Goal: Task Accomplishment & Management: Manage account settings

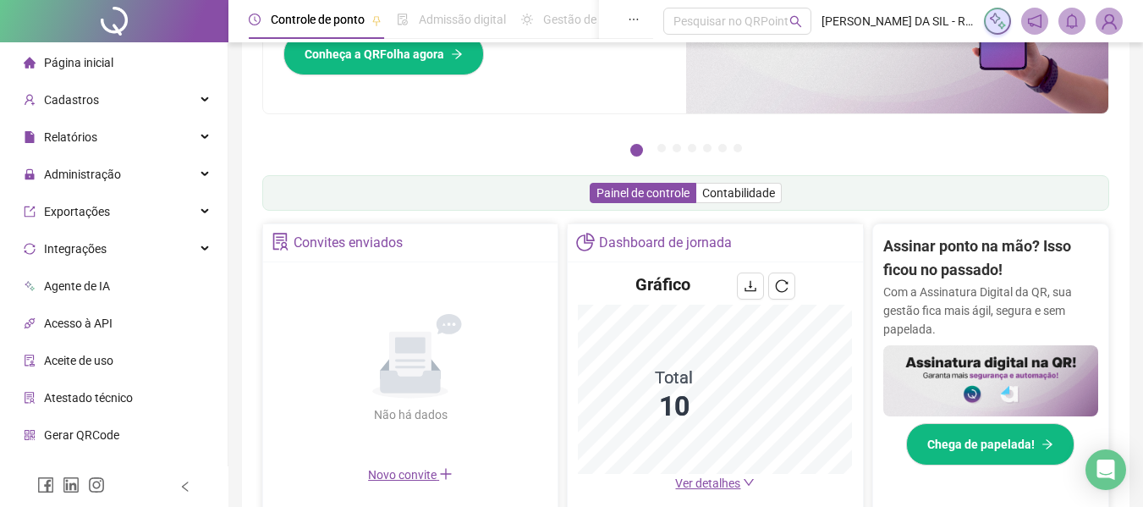
scroll to position [169, 0]
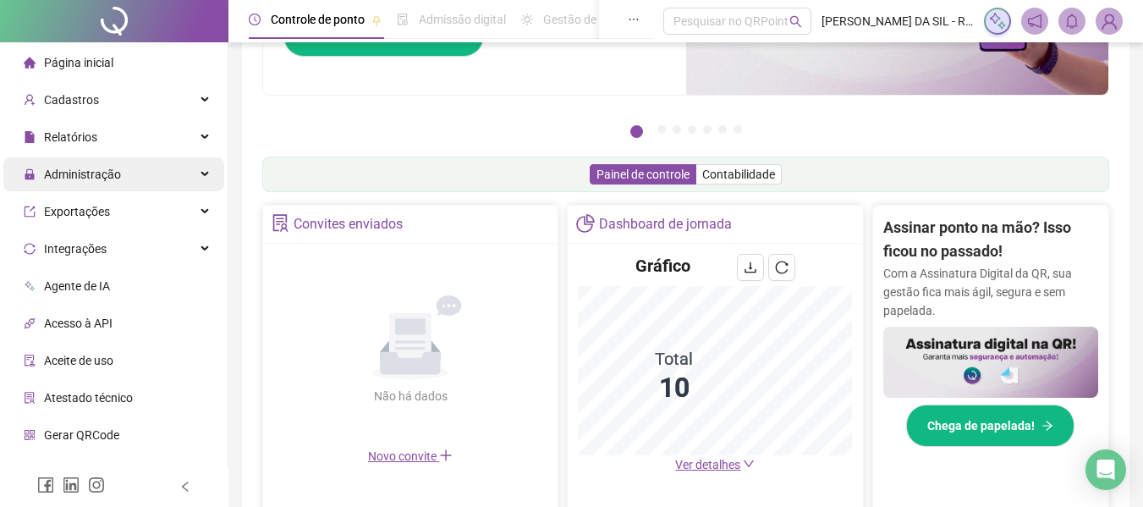
click at [55, 173] on span "Administração" at bounding box center [82, 175] width 77 height 14
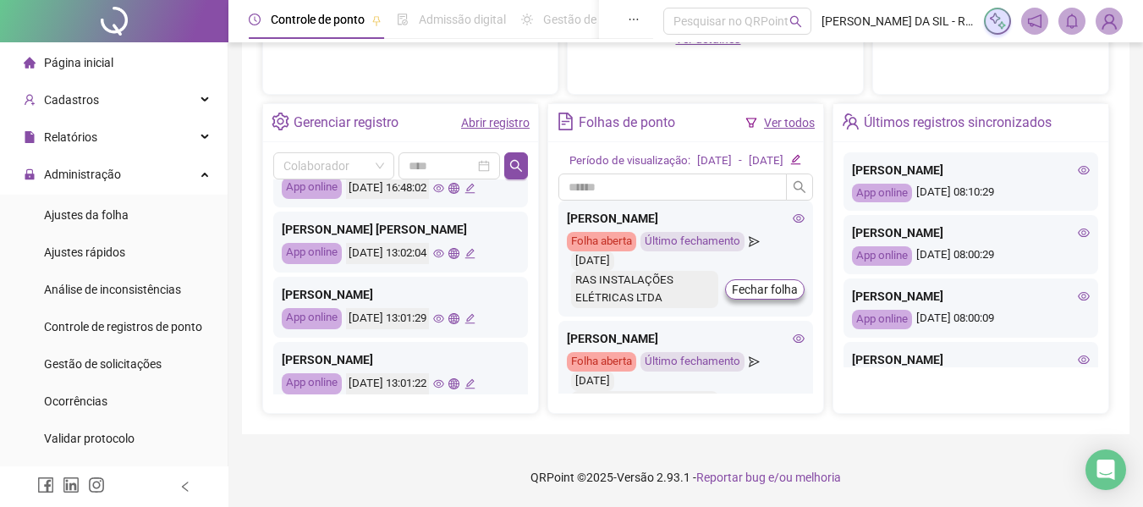
scroll to position [677, 0]
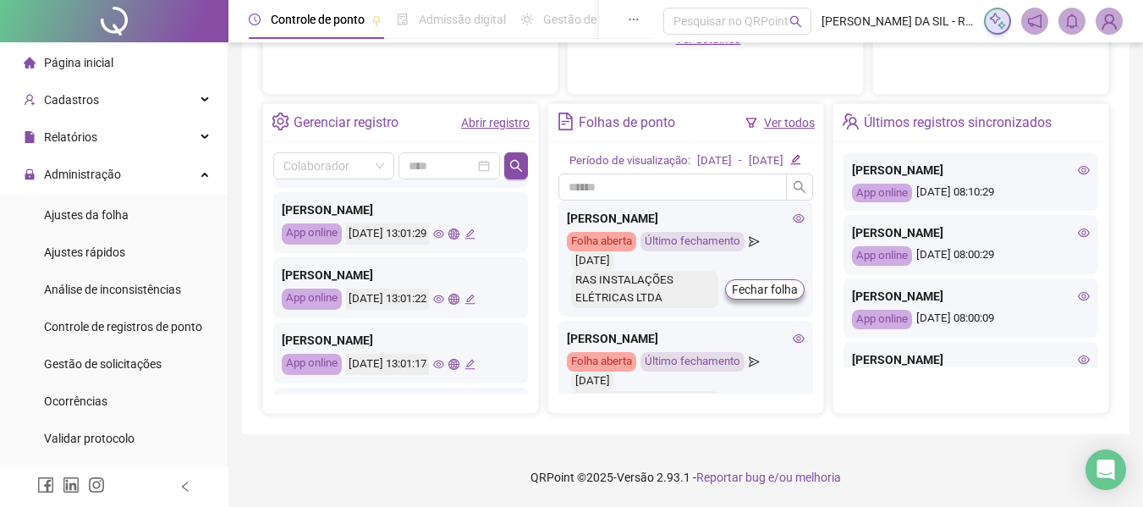
click at [389, 266] on div "[PERSON_NAME]" at bounding box center [401, 275] width 238 height 19
click at [475, 294] on icon "edit" at bounding box center [470, 299] width 10 height 10
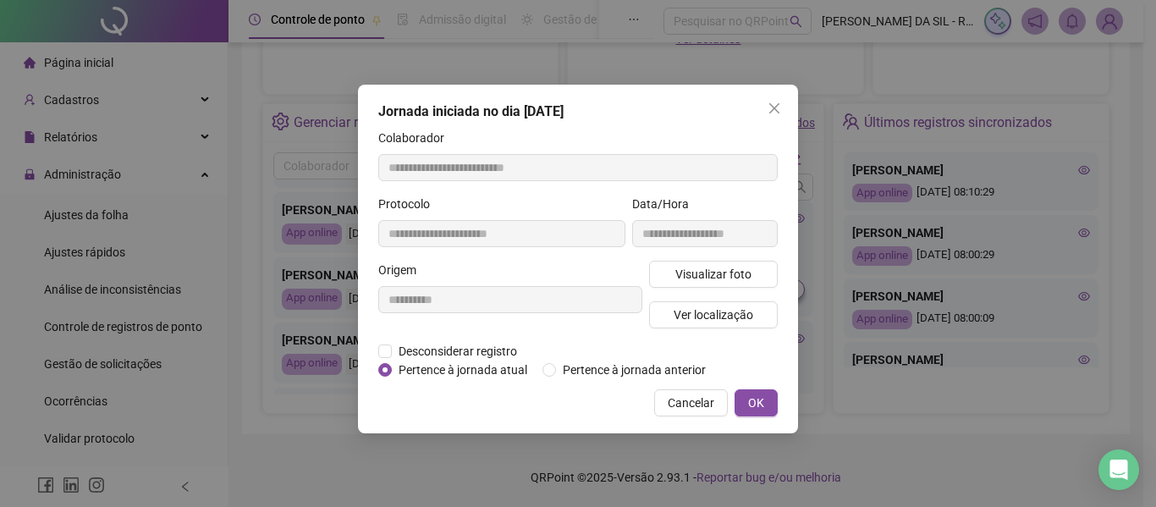
type input "**********"
click at [443, 267] on div "Origem" at bounding box center [510, 273] width 264 height 25
click at [135, 379] on div "**********" at bounding box center [578, 253] width 1156 height 507
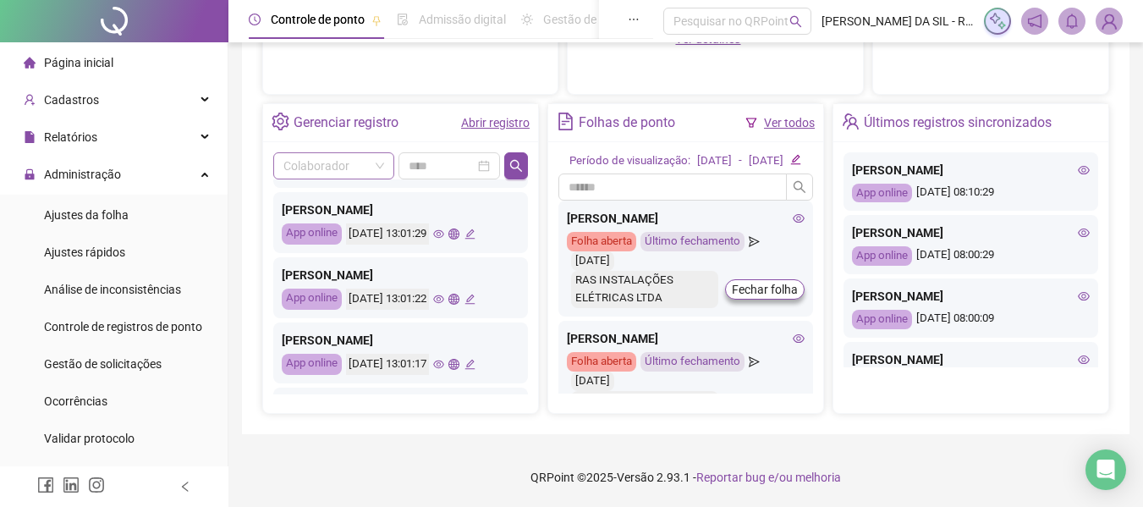
click at [380, 153] on span at bounding box center [333, 165] width 101 height 25
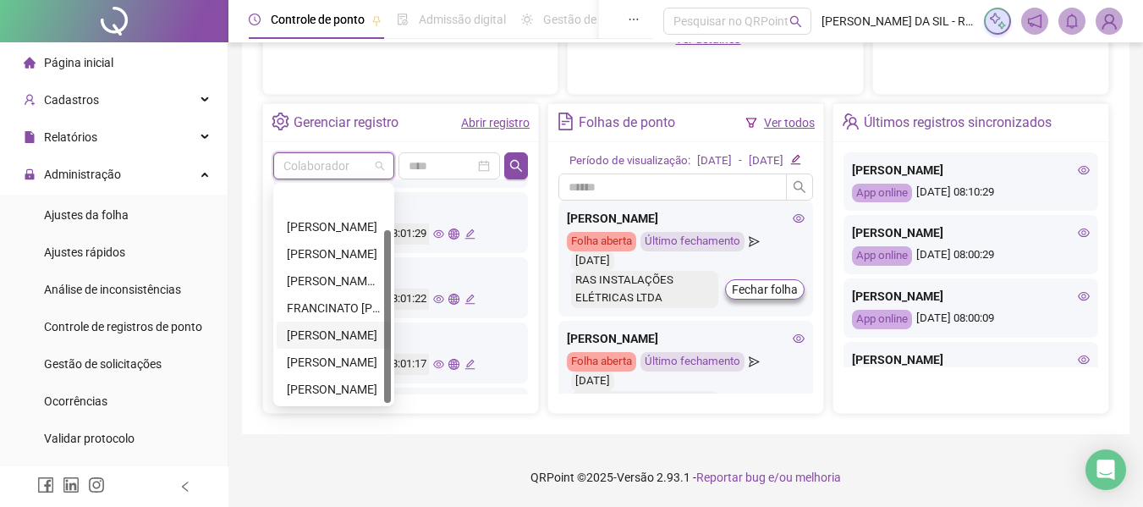
scroll to position [54, 0]
click at [345, 240] on div "FRANCINATO [PERSON_NAME]" at bounding box center [334, 253] width 114 height 27
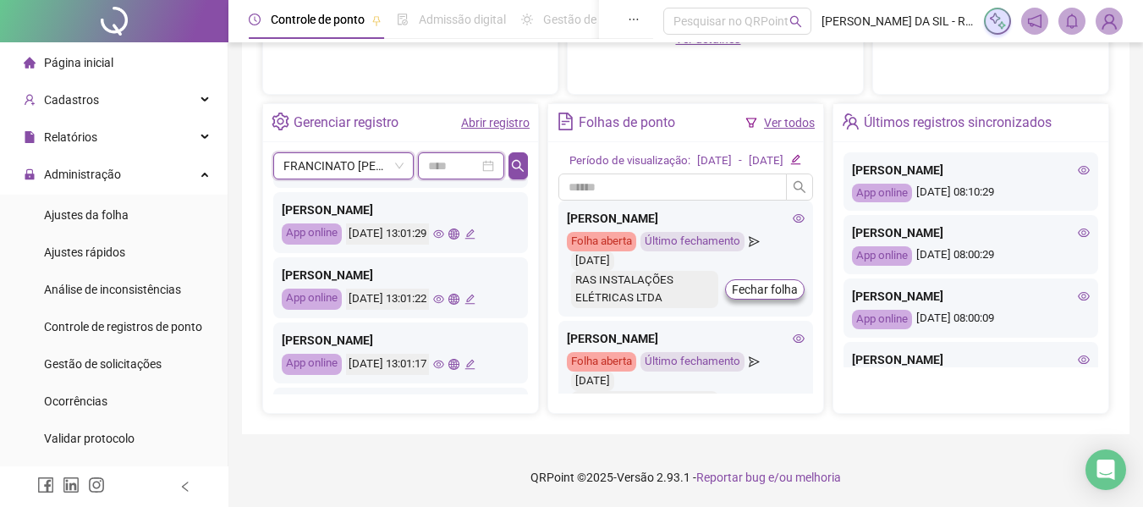
click at [460, 157] on input at bounding box center [453, 166] width 51 height 19
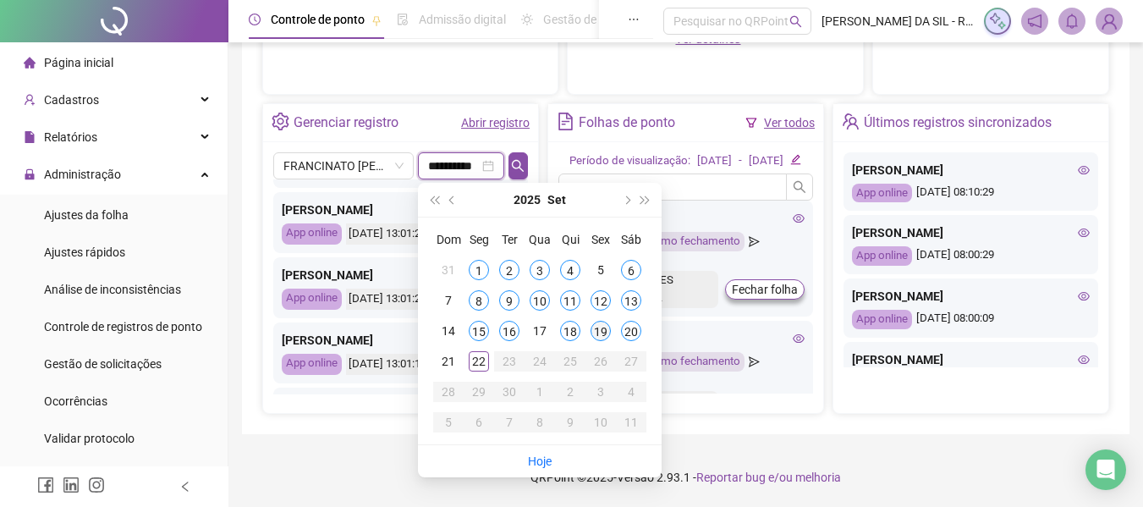
type input "**********"
click at [629, 321] on div "20" at bounding box center [631, 331] width 20 height 20
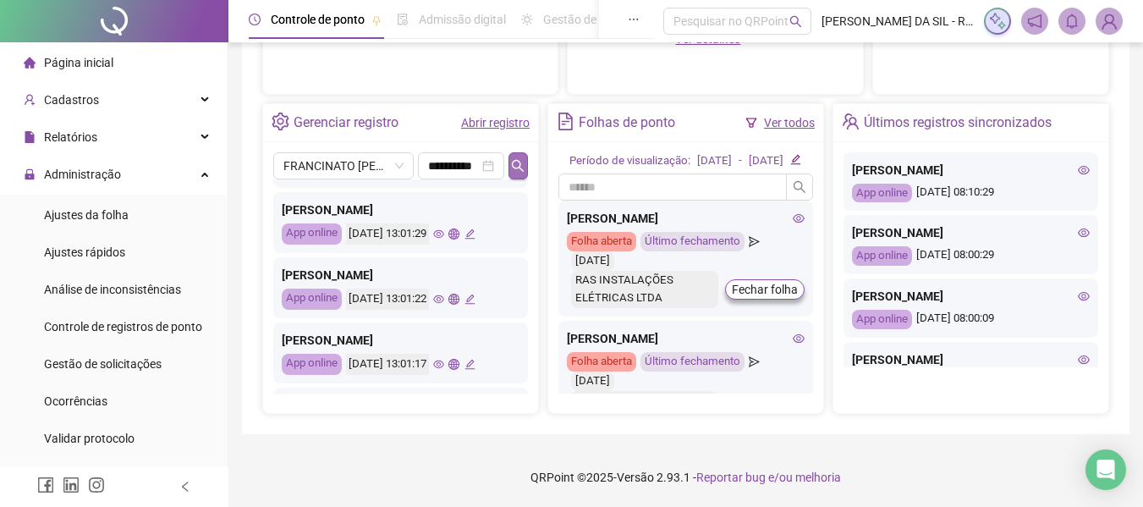
click at [516, 159] on icon "search" at bounding box center [518, 166] width 14 height 14
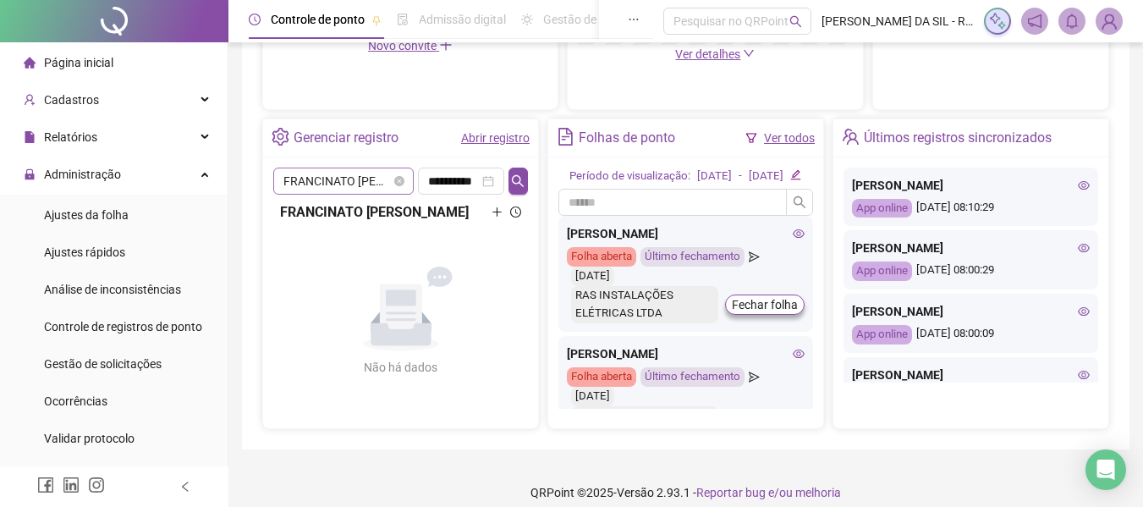
scroll to position [527, 0]
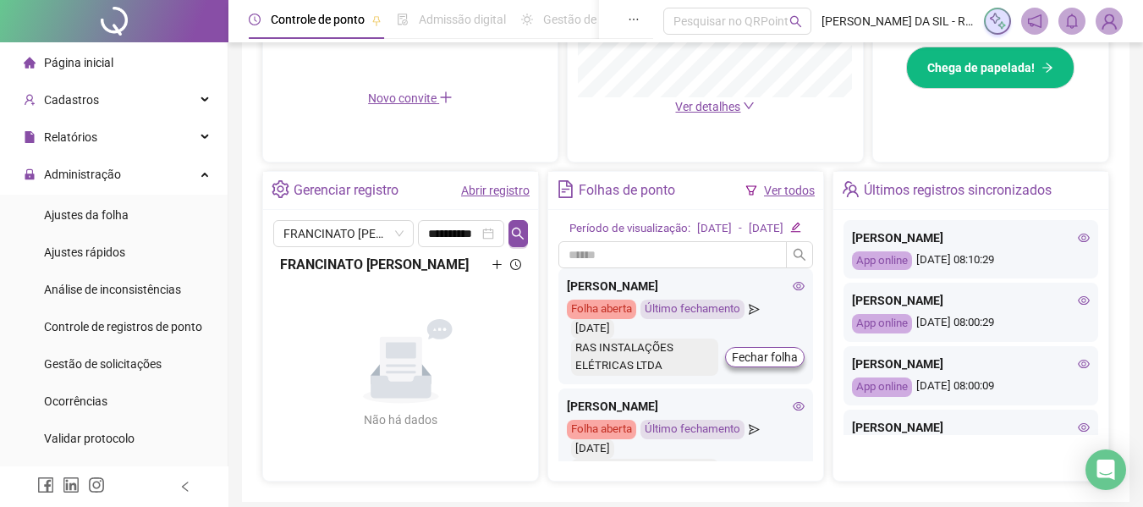
click at [496, 268] on icon "plus" at bounding box center [497, 264] width 11 height 11
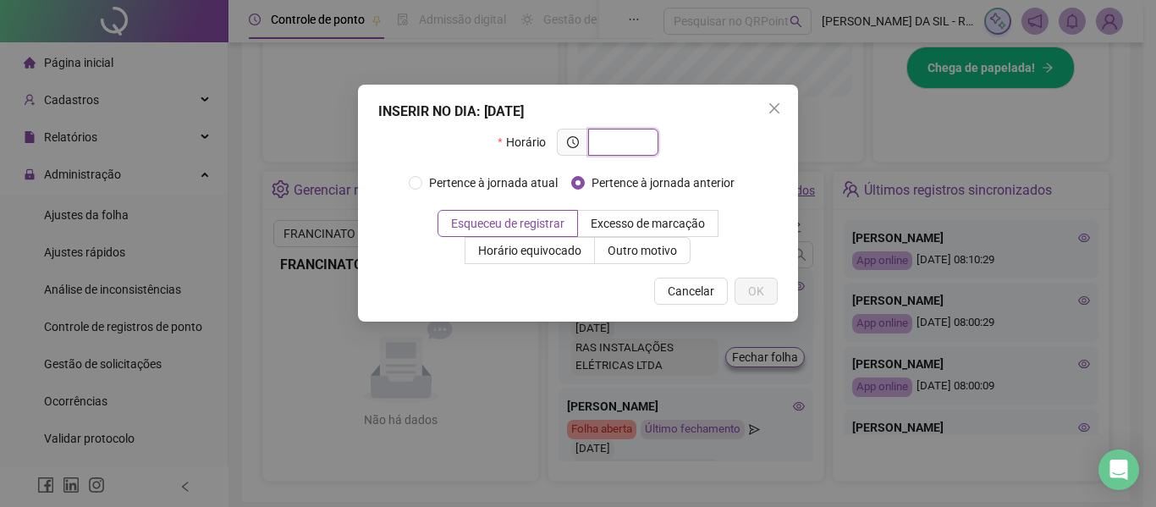
click at [618, 144] on input "text" at bounding box center [621, 142] width 47 height 19
type input "*****"
click at [757, 289] on span "OK" at bounding box center [756, 291] width 16 height 19
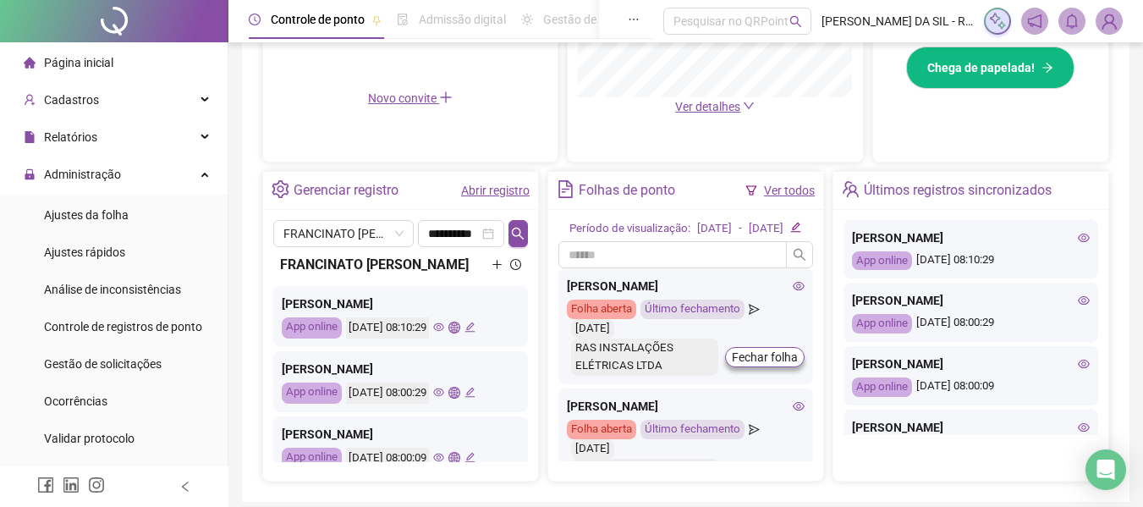
click at [410, 265] on div "FRANCINATO [PERSON_NAME]" at bounding box center [400, 264] width 241 height 21
click at [492, 270] on icon "plus" at bounding box center [497, 264] width 11 height 11
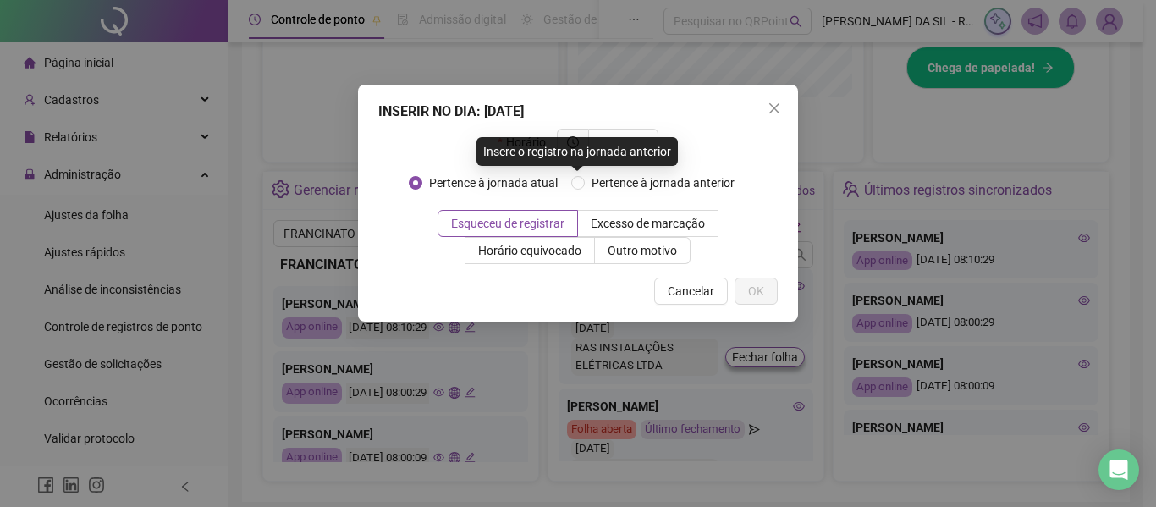
click at [603, 142] on div "Insere o registro na jornada anterior" at bounding box center [576, 151] width 201 height 29
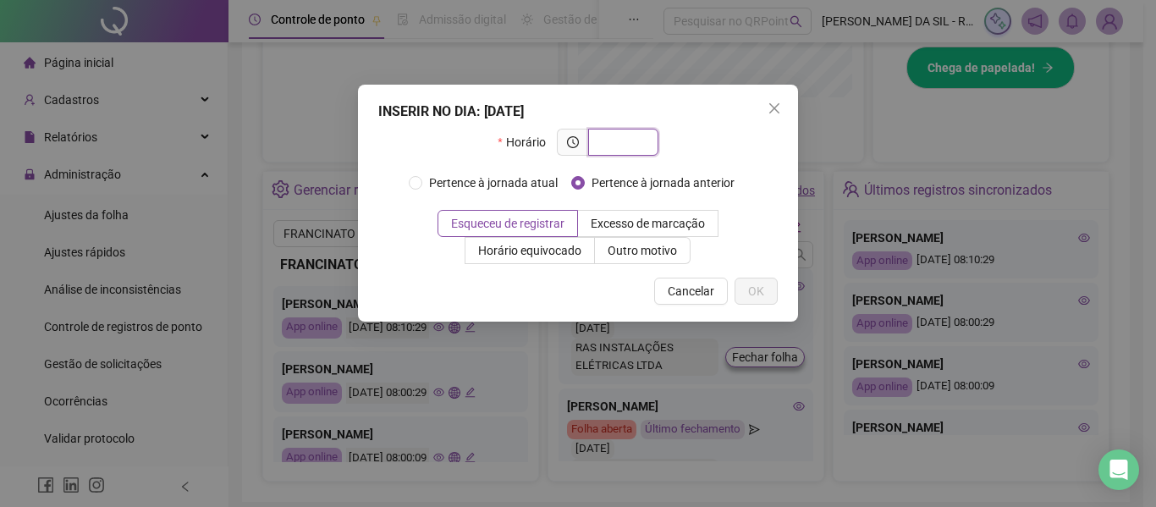
click at [630, 140] on input "text" at bounding box center [621, 142] width 47 height 19
type input "*****"
click at [749, 290] on span "OK" at bounding box center [756, 291] width 16 height 19
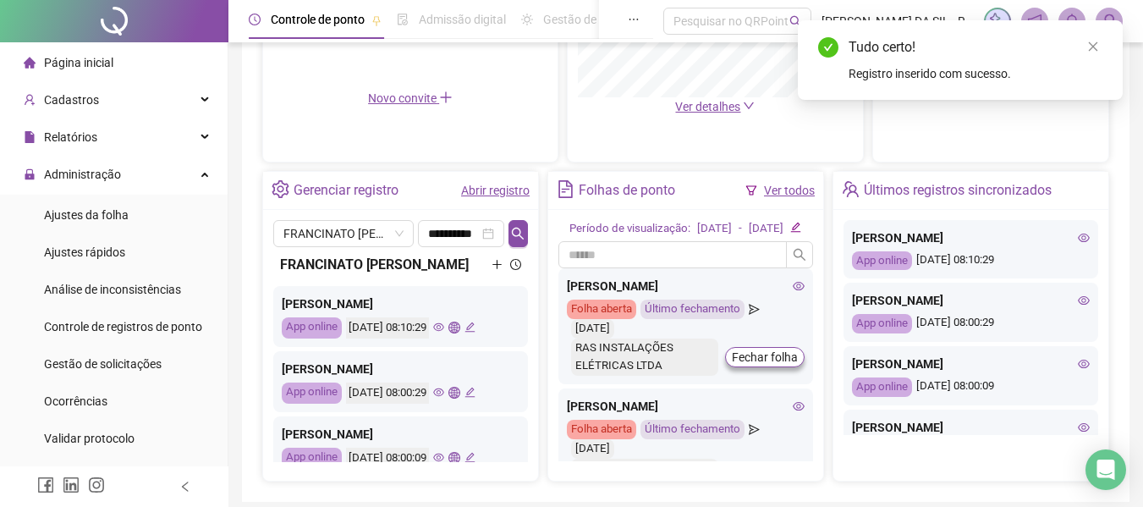
click at [492, 270] on icon "plus" at bounding box center [497, 264] width 11 height 11
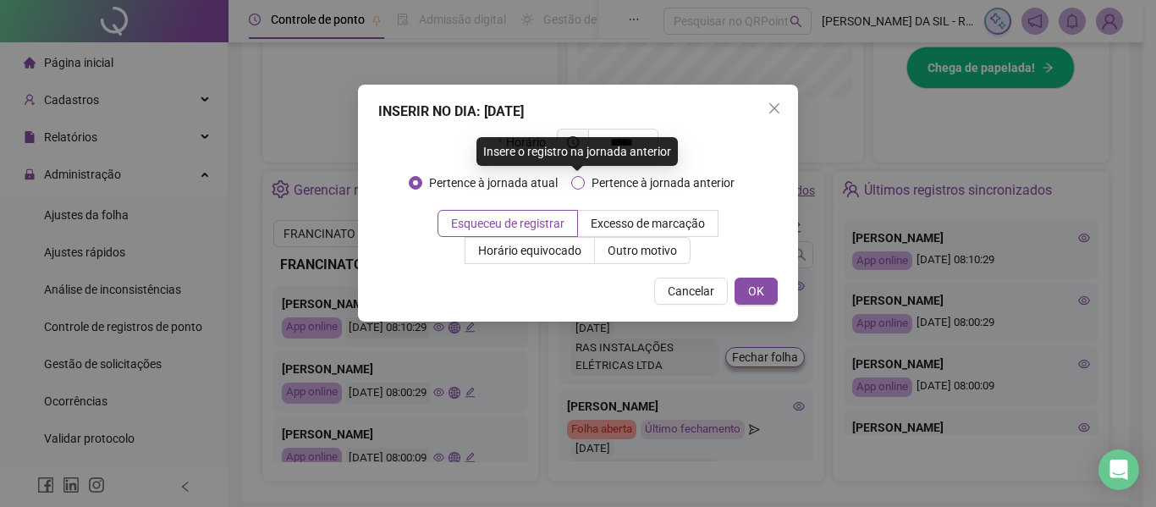
type input "*****"
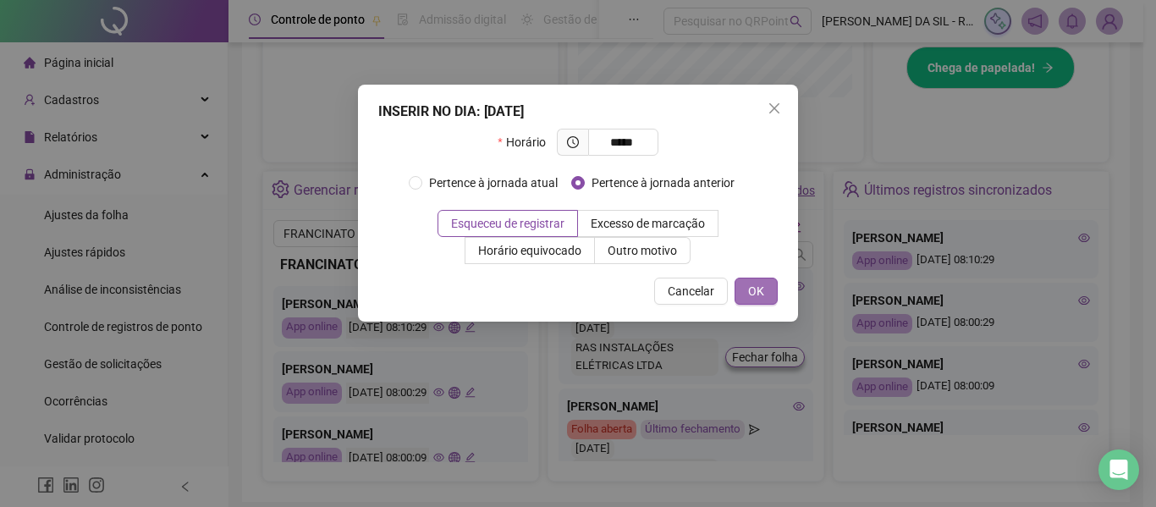
click at [749, 287] on span "OK" at bounding box center [756, 291] width 16 height 19
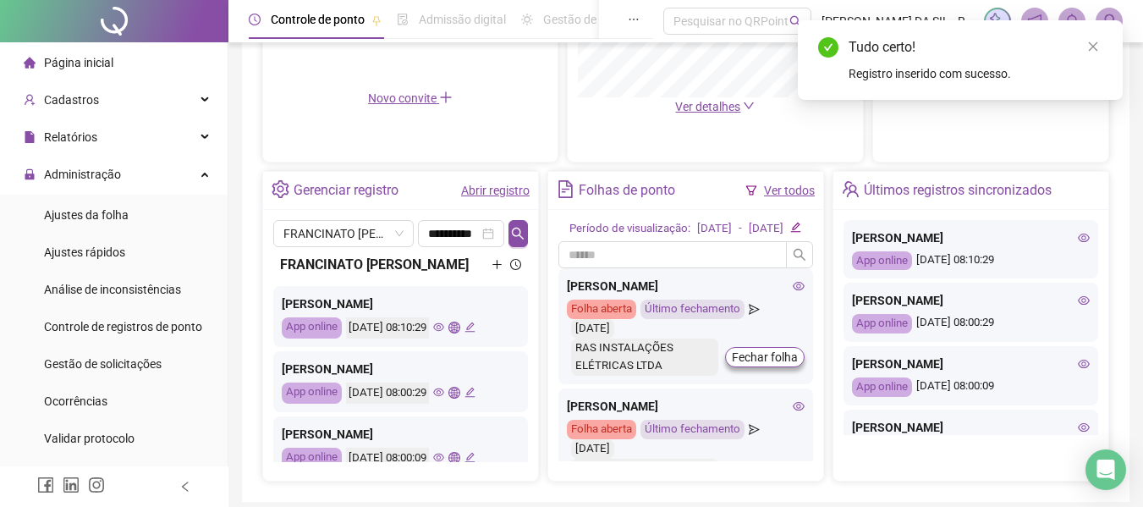
click at [492, 270] on icon "plus" at bounding box center [497, 264] width 11 height 11
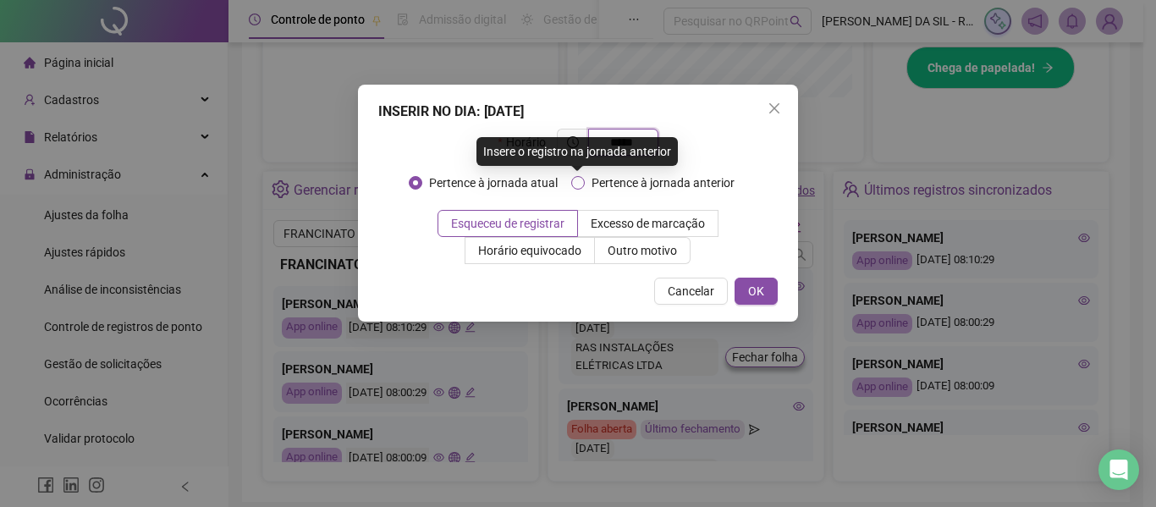
type input "*****"
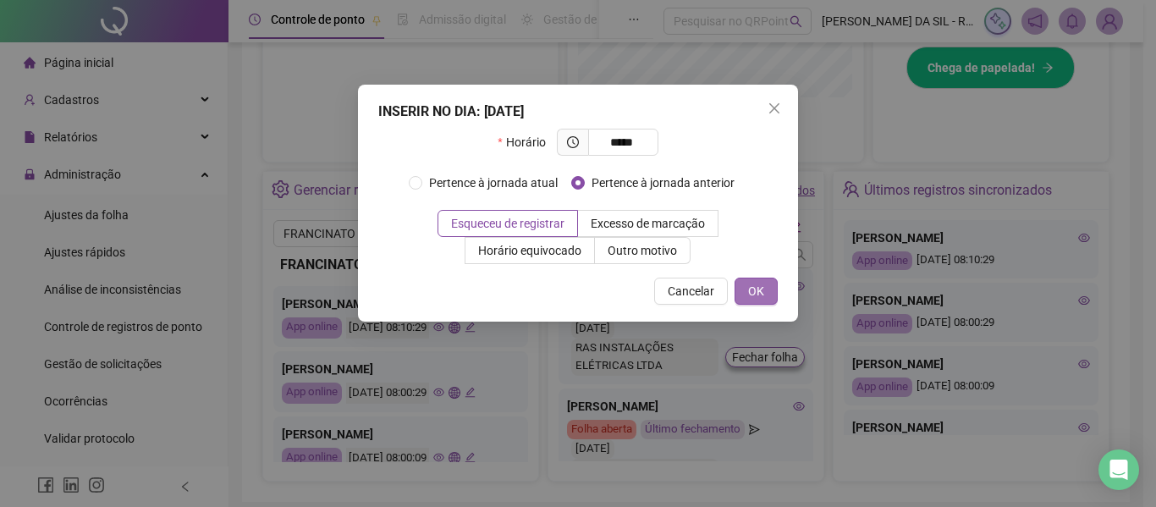
click at [746, 288] on button "OK" at bounding box center [756, 291] width 43 height 27
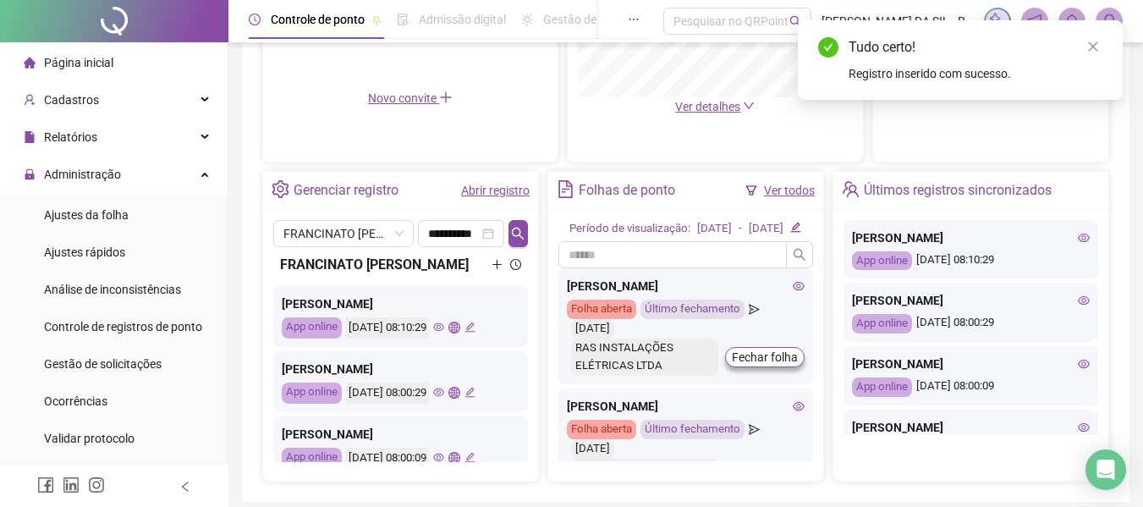
click at [493, 265] on icon "plus" at bounding box center [497, 264] width 9 height 1
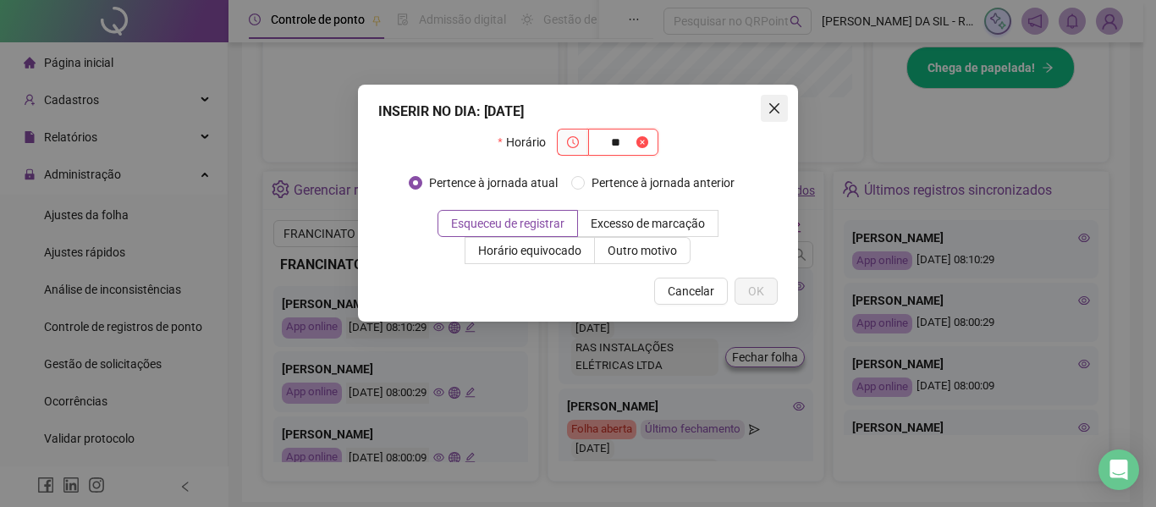
type input "**"
click at [770, 104] on icon "close" at bounding box center [774, 108] width 10 height 10
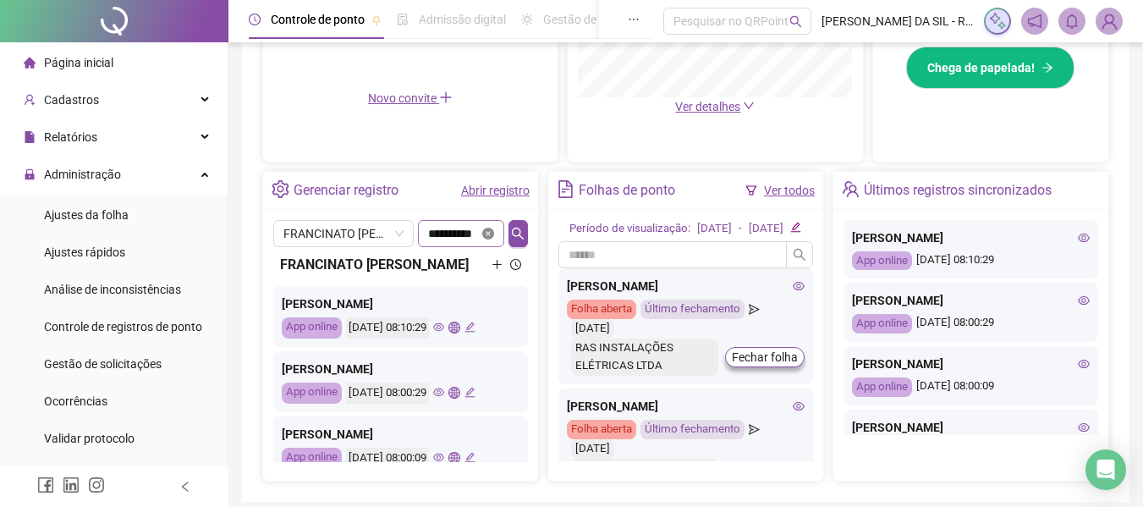
click at [488, 234] on icon "close-circle" at bounding box center [488, 234] width 12 height 12
click at [485, 234] on div at bounding box center [461, 233] width 66 height 19
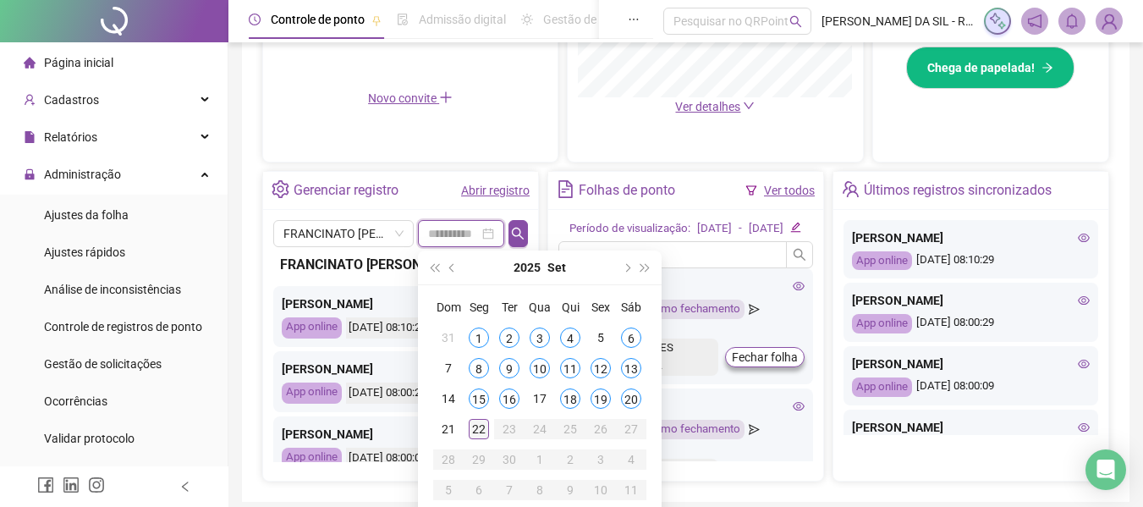
type input "**********"
click at [474, 428] on div "22" at bounding box center [479, 429] width 20 height 20
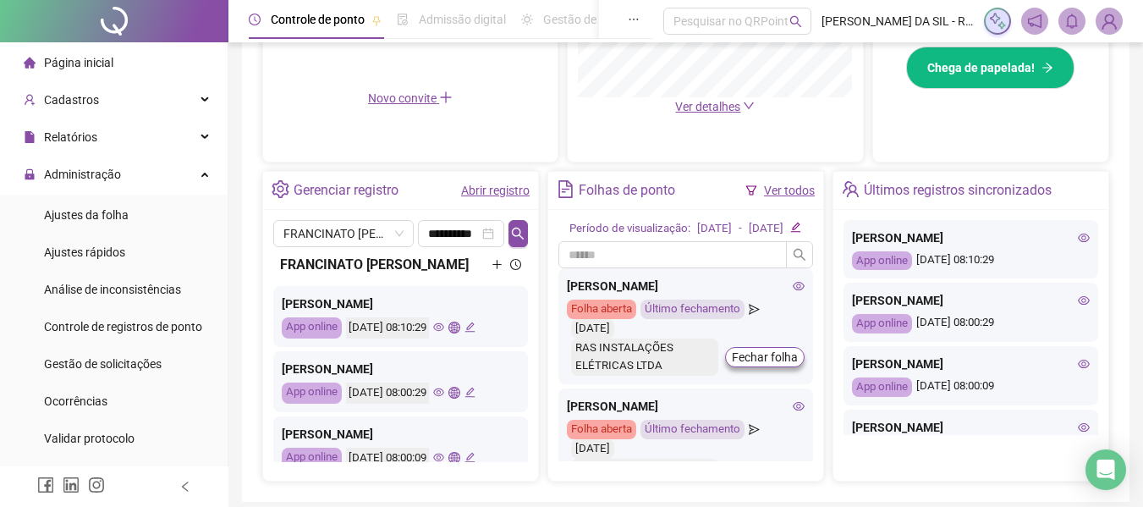
click at [492, 270] on icon "plus" at bounding box center [497, 264] width 11 height 11
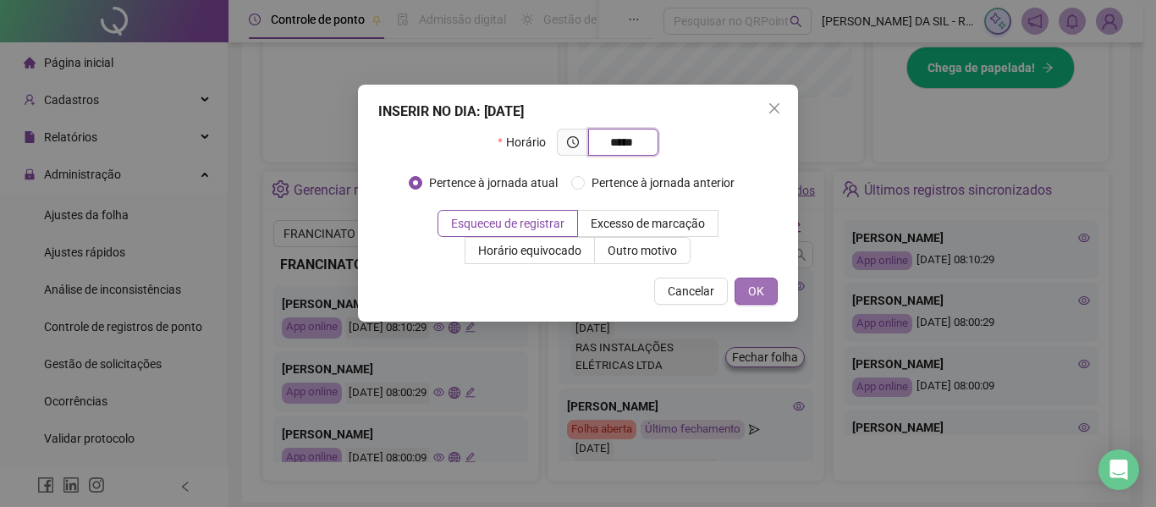
type input "*****"
click at [757, 287] on span "OK" at bounding box center [756, 291] width 16 height 19
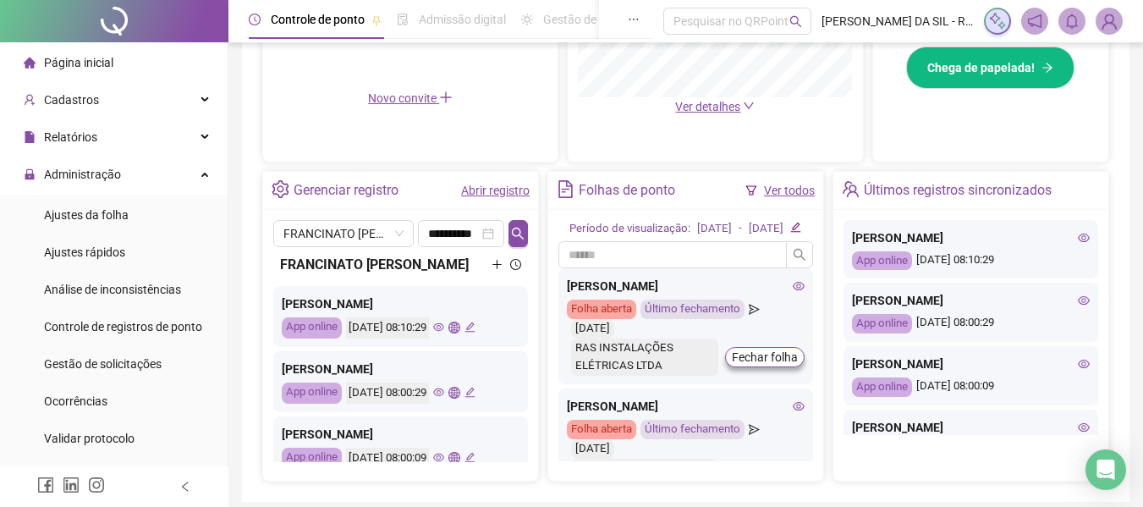
click at [492, 270] on icon "plus" at bounding box center [497, 264] width 11 height 11
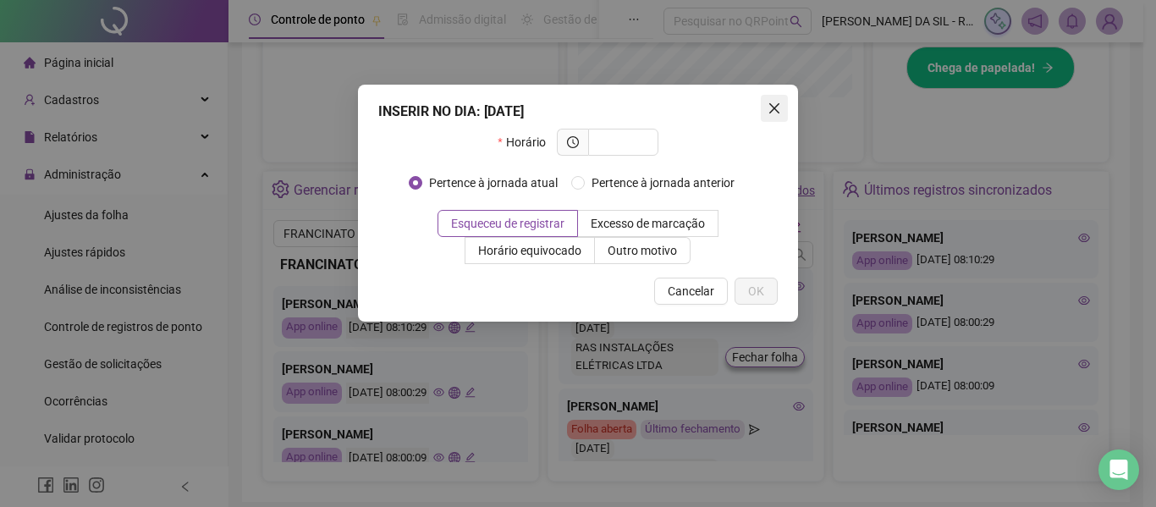
click at [778, 110] on icon "close" at bounding box center [775, 109] width 14 height 14
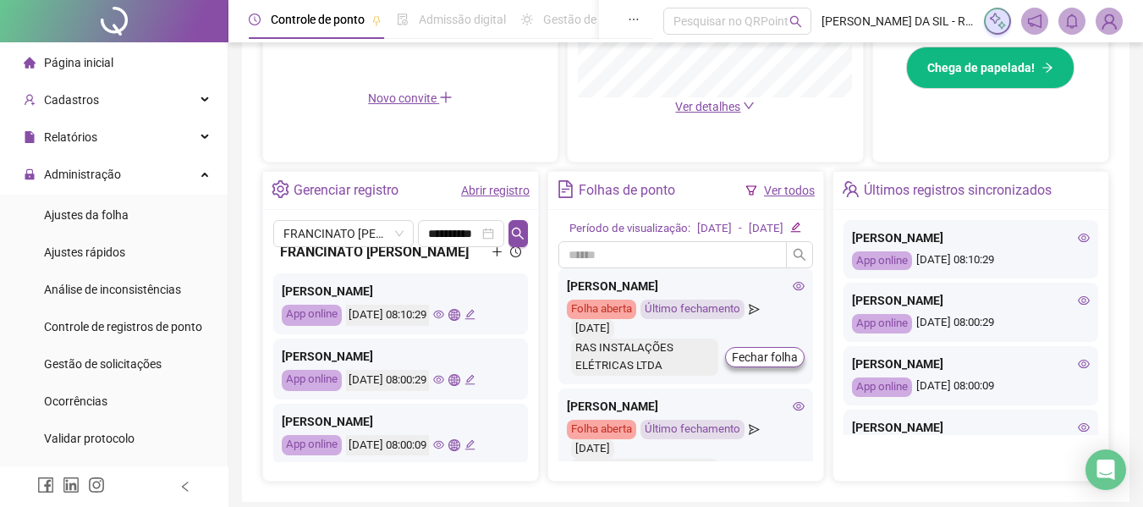
scroll to position [0, 0]
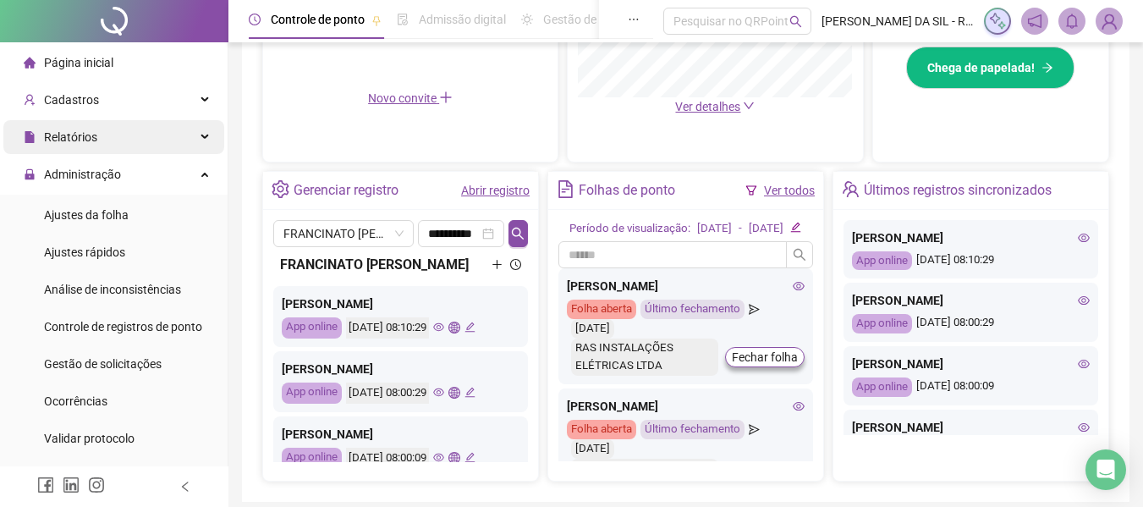
click at [62, 136] on span "Relatórios" at bounding box center [70, 137] width 53 height 14
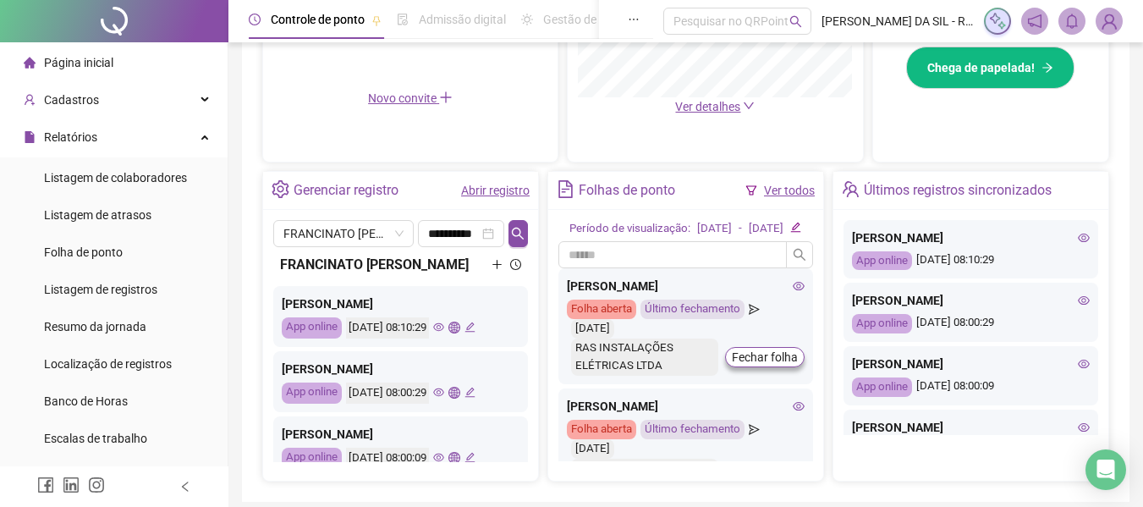
click at [287, 107] on div "Novo convite" at bounding box center [410, 98] width 274 height 19
click at [172, 213] on li "Listagem de atrasos" at bounding box center [113, 215] width 221 height 34
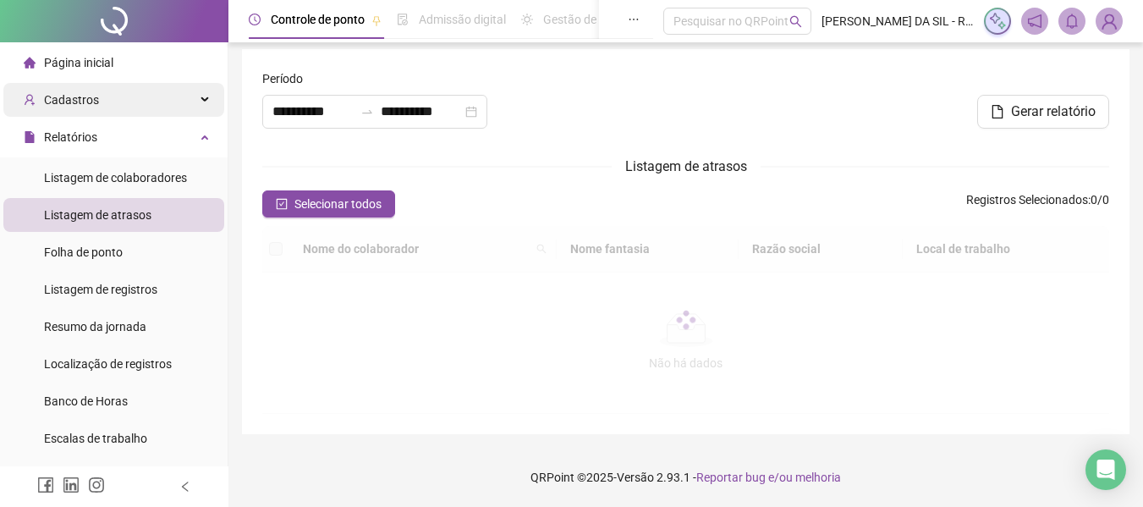
scroll to position [7, 0]
type input "**********"
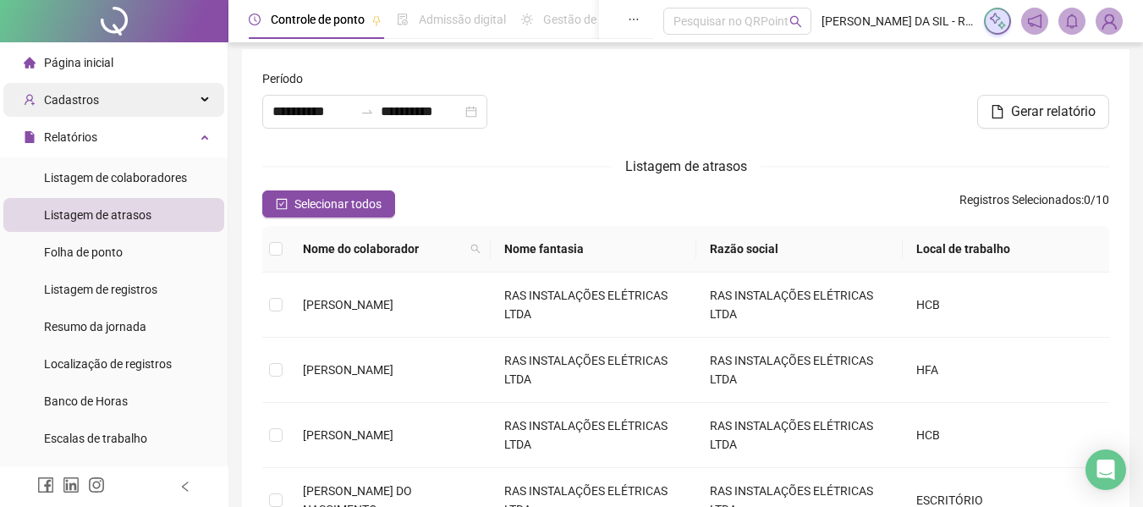
scroll to position [527, 0]
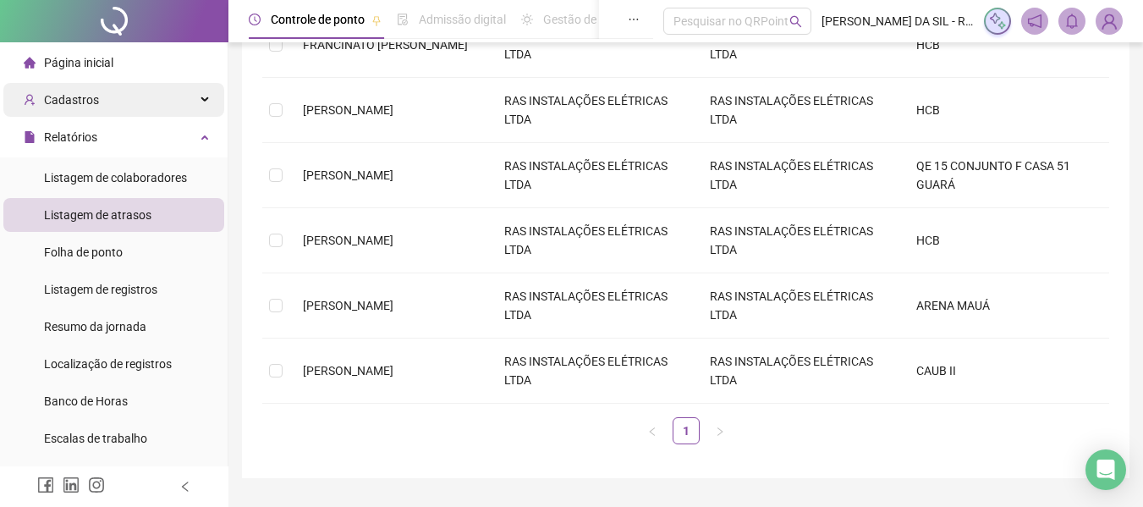
click at [97, 100] on div "Cadastros" at bounding box center [113, 100] width 221 height 34
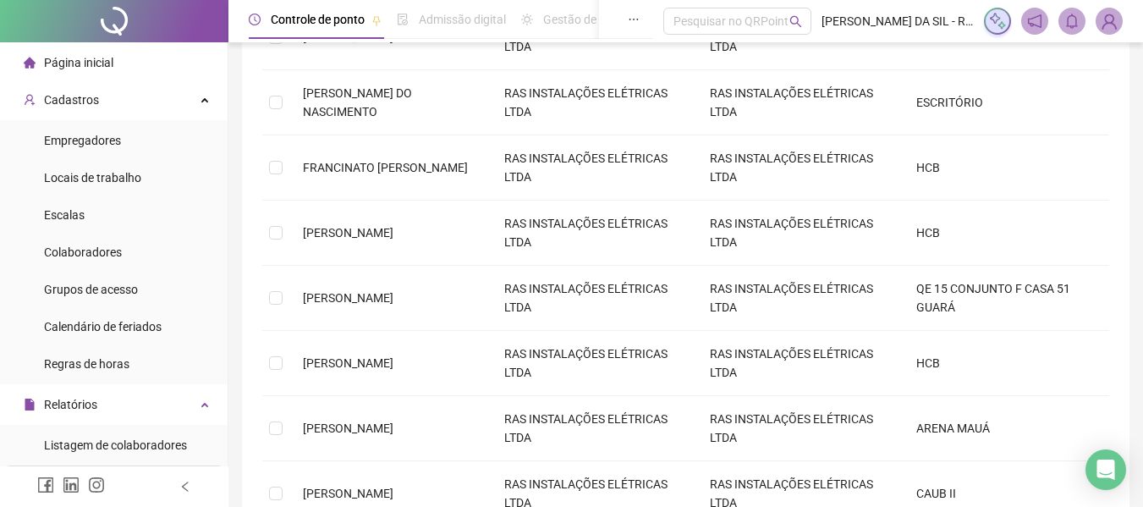
scroll to position [358, 0]
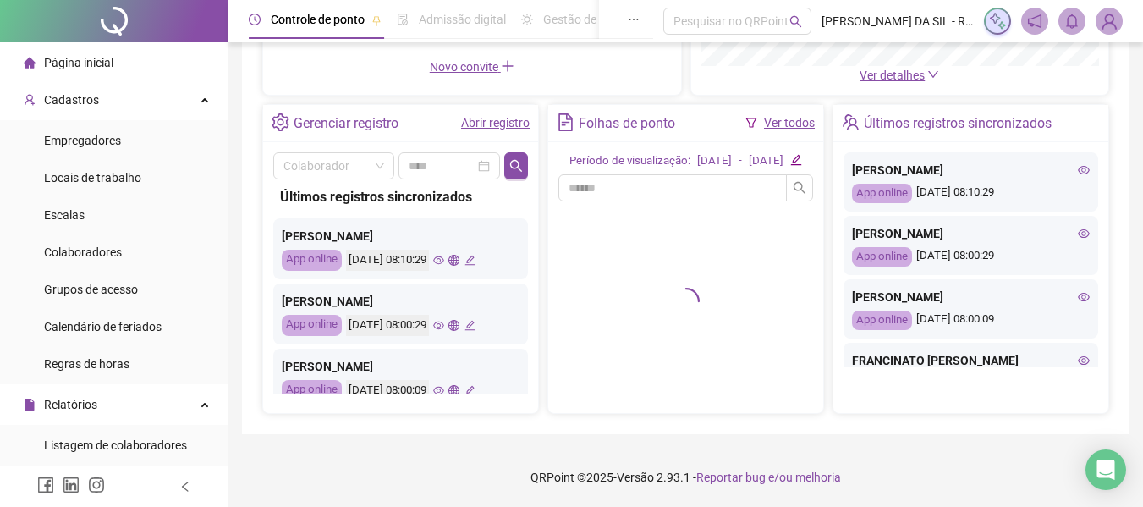
scroll to position [327, 0]
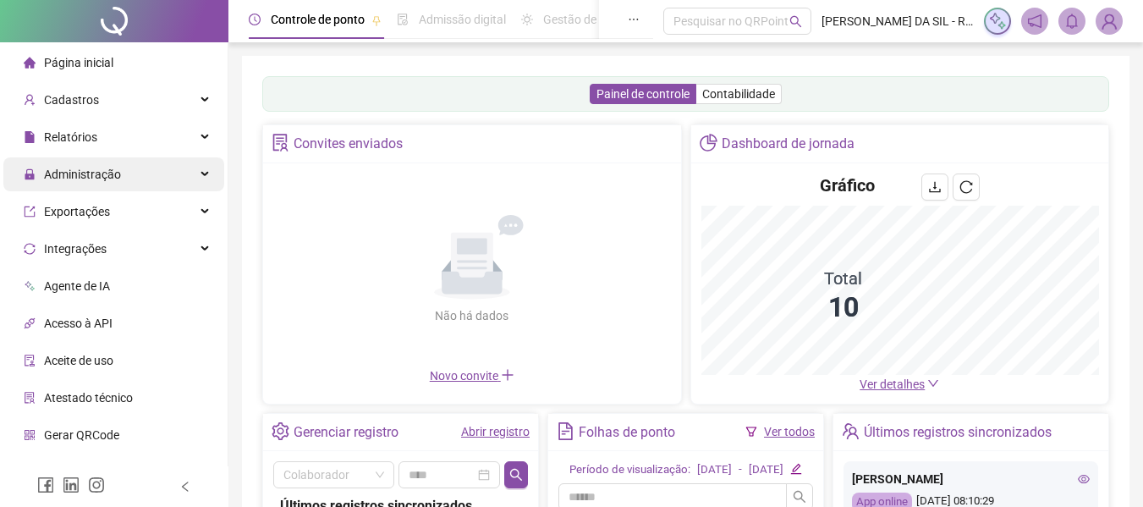
click at [51, 177] on span "Administração" at bounding box center [82, 175] width 77 height 14
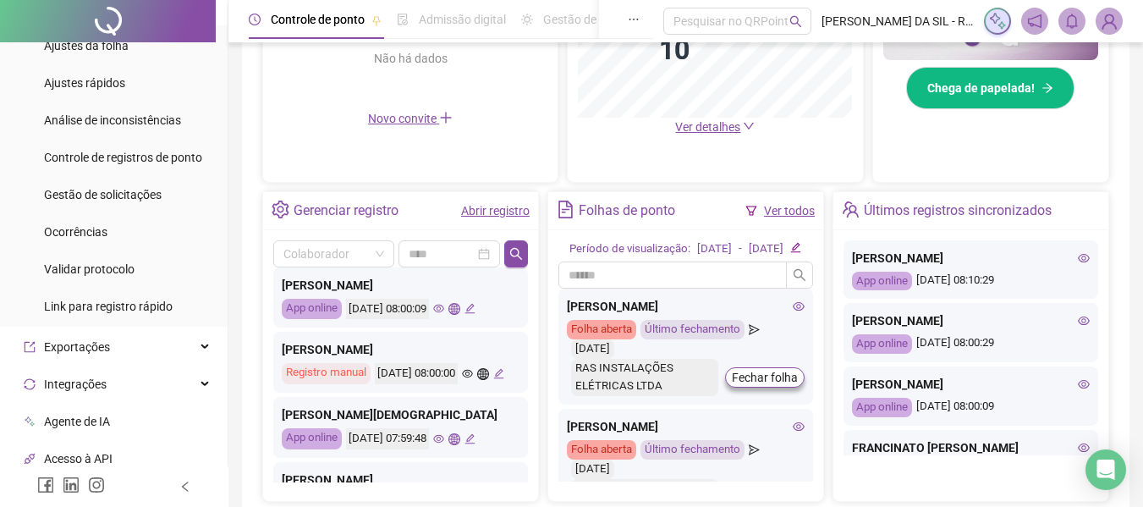
scroll to position [508, 0]
click at [801, 206] on link "Ver todos" at bounding box center [789, 210] width 51 height 14
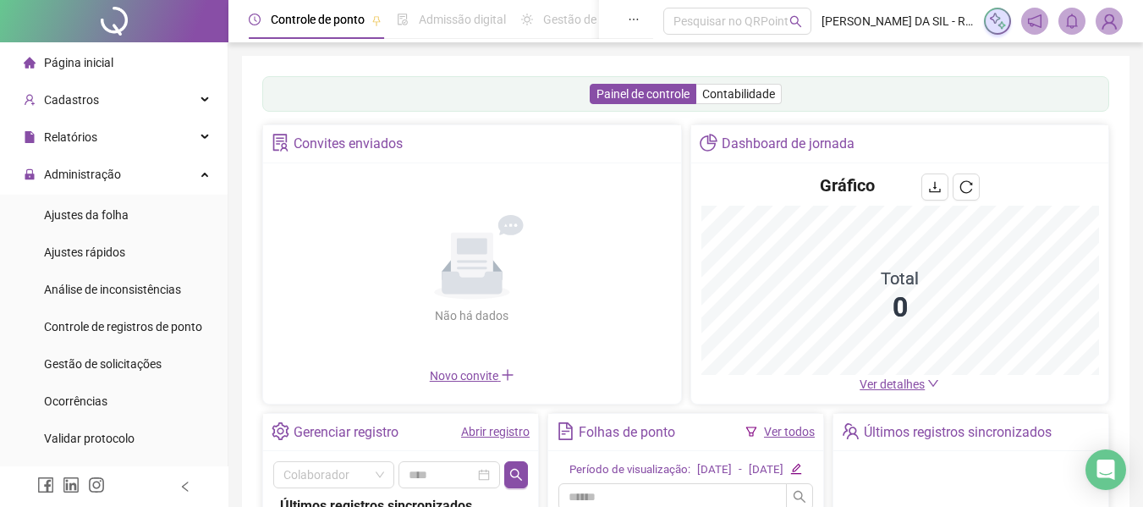
scroll to position [316, 0]
